Goal: Find specific page/section: Find specific page/section

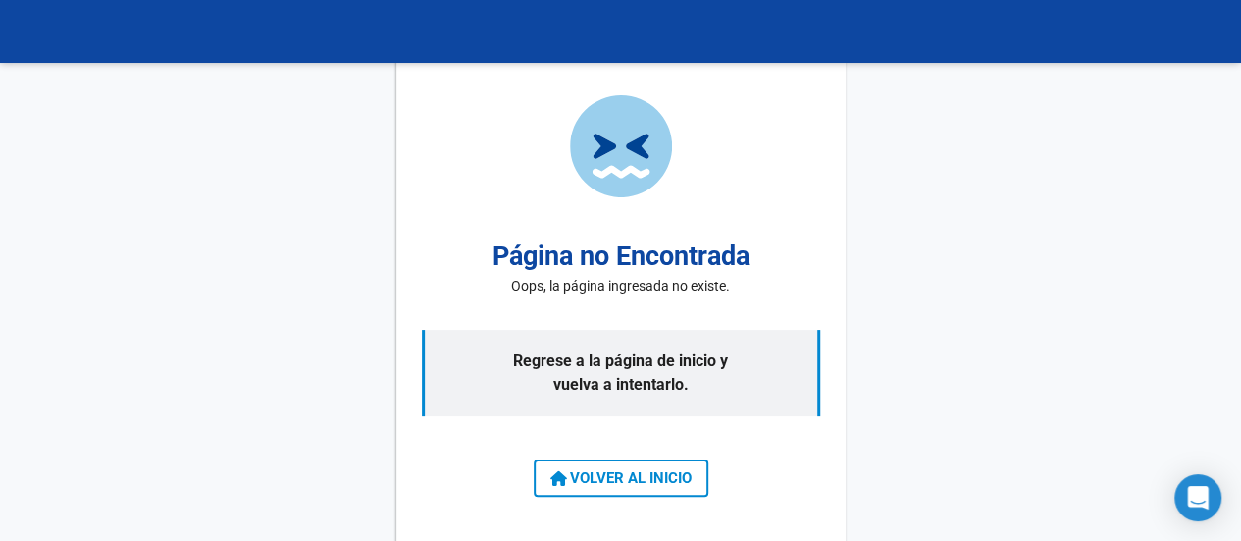
click at [607, 484] on span "VOLVER AL INICIO" at bounding box center [620, 478] width 141 height 18
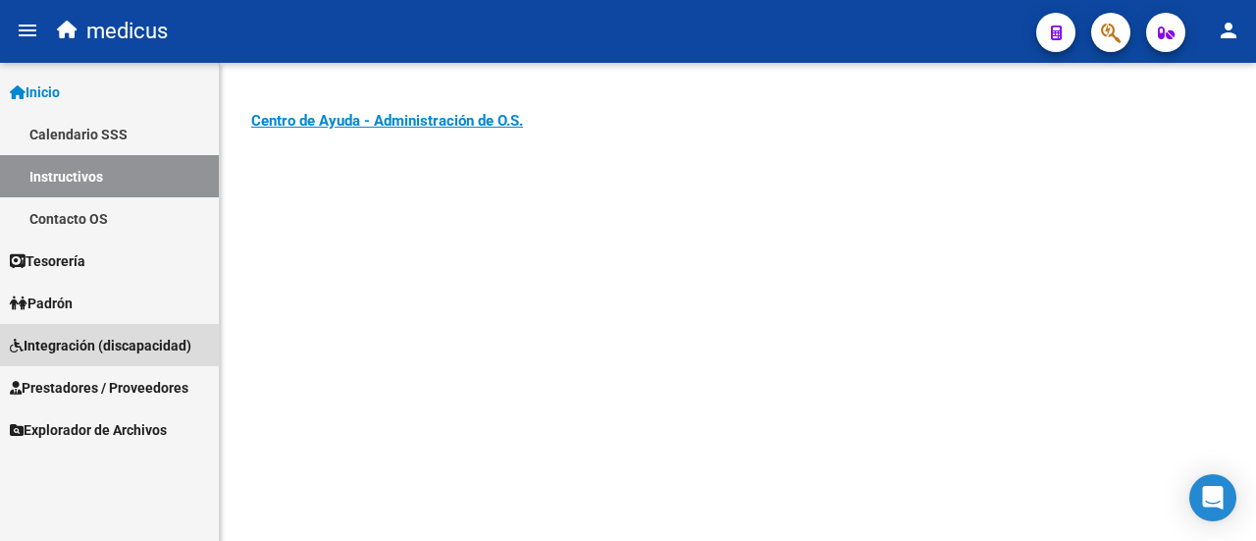
click at [117, 340] on span "Integración (discapacidad)" at bounding box center [101, 346] width 182 height 22
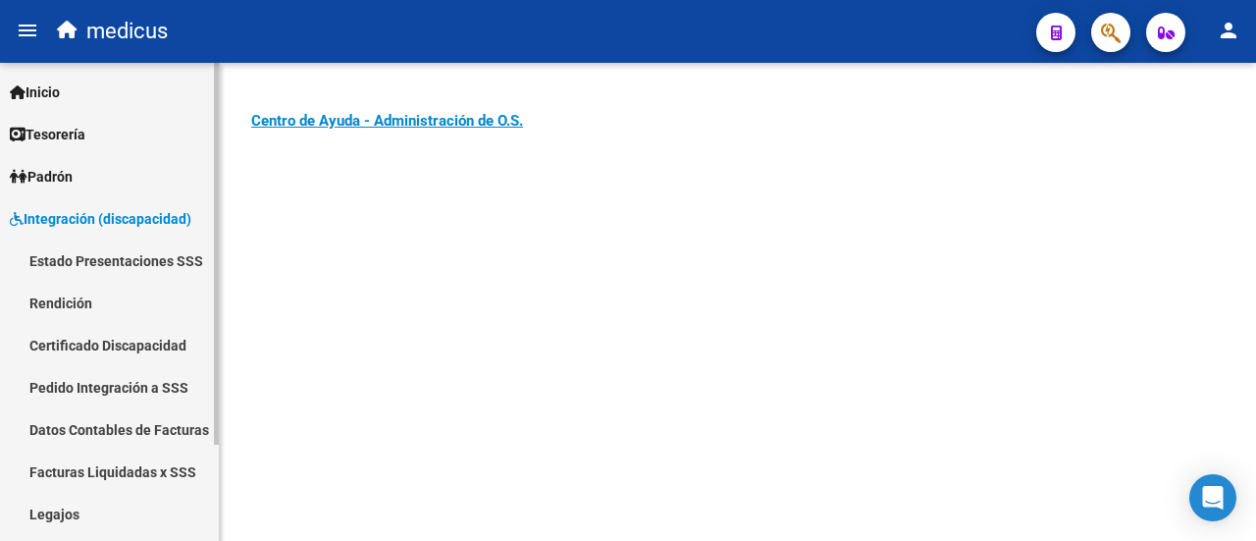
click at [110, 519] on link "Legajos" at bounding box center [109, 514] width 219 height 42
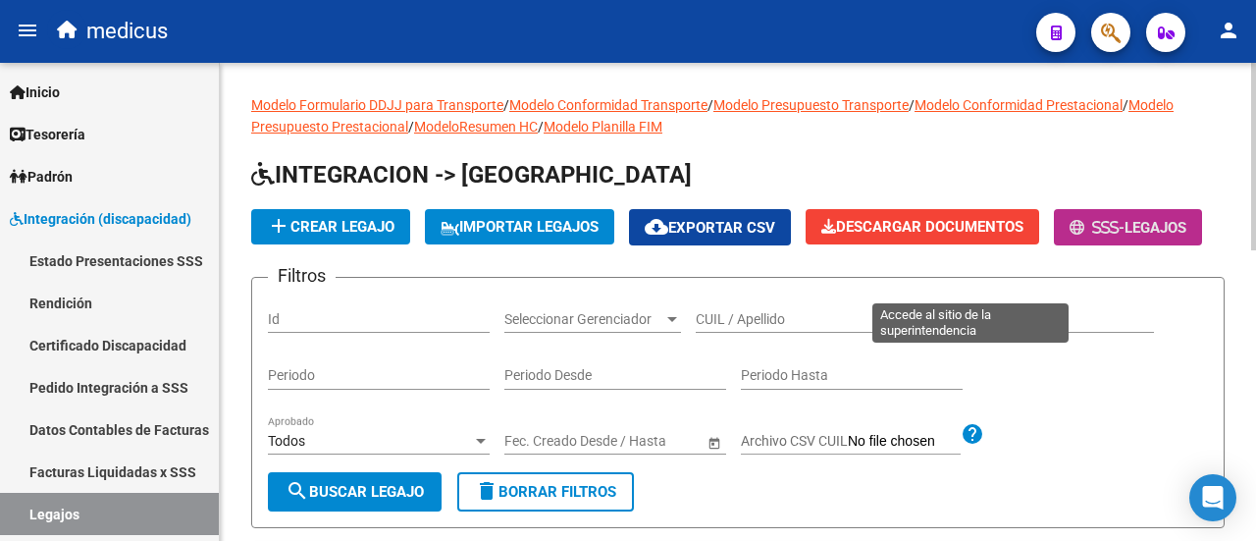
click at [1070, 236] on span "-" at bounding box center [1097, 228] width 55 height 18
